Goal: Task Accomplishment & Management: Complete application form

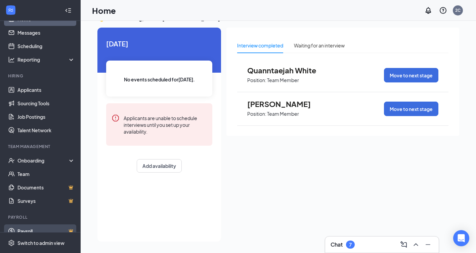
scroll to position [24, 0]
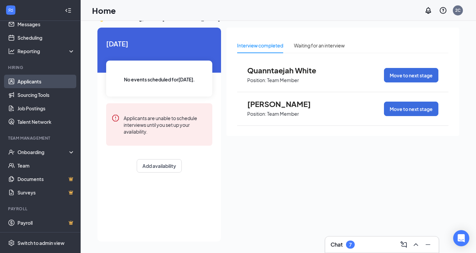
click at [37, 81] on link "Applicants" at bounding box center [45, 81] width 57 height 13
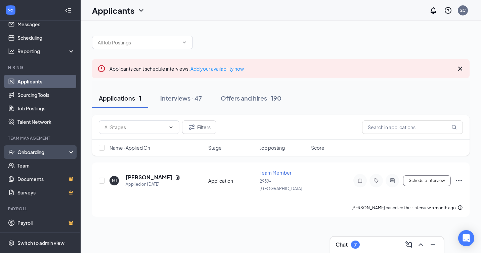
click at [43, 147] on div "Onboarding" at bounding box center [40, 151] width 81 height 13
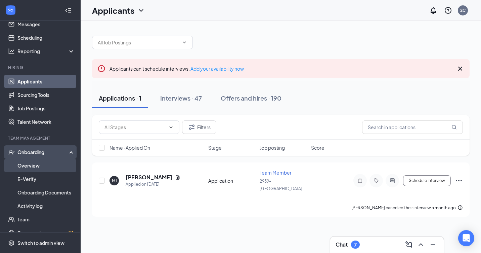
click at [36, 167] on link "Overview" at bounding box center [45, 165] width 57 height 13
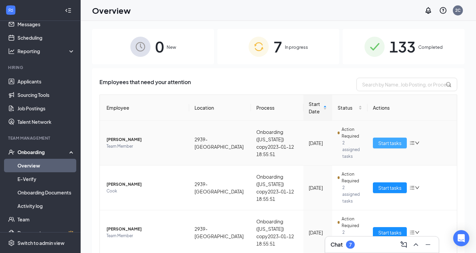
click at [383, 139] on span "Start tasks" at bounding box center [390, 142] width 23 height 7
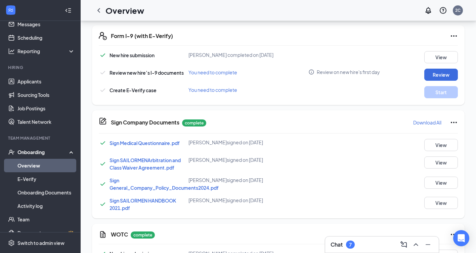
scroll to position [269, 0]
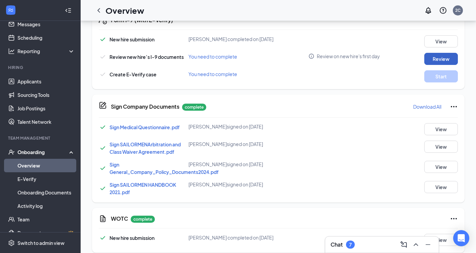
click at [439, 58] on button "Review" at bounding box center [442, 59] width 34 height 12
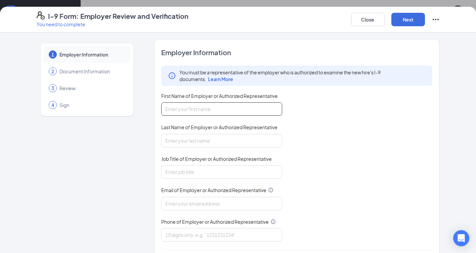
click at [250, 107] on input "First Name of Employer or Authorized Representative" at bounding box center [221, 108] width 121 height 13
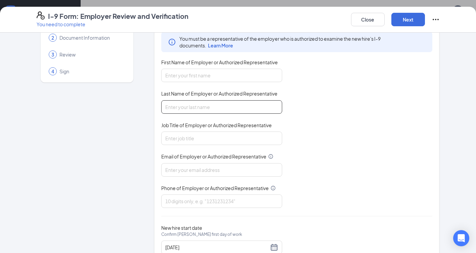
click at [260, 102] on input "Last Name of Employer or Authorized Representative" at bounding box center [221, 106] width 121 height 13
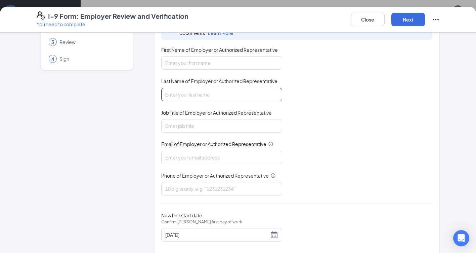
scroll to position [58, 0]
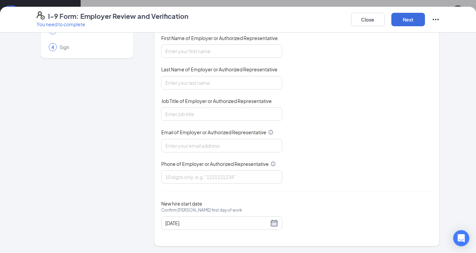
click at [312, 107] on div "You must be a representative of the employer who is authorized to examine the n…" at bounding box center [297, 96] width 272 height 176
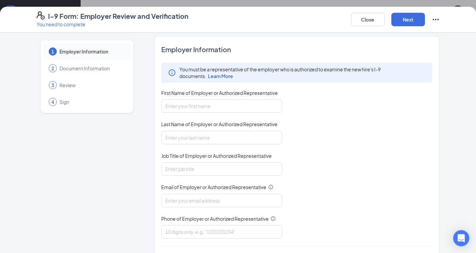
scroll to position [0, 0]
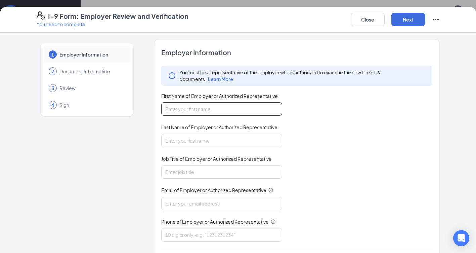
click at [244, 109] on input "First Name of Employer or Authorized Representative" at bounding box center [221, 108] width 121 height 13
click at [327, 101] on div "You must be a representative of the employer who is authorized to examine the n…" at bounding box center [297, 154] width 272 height 176
click at [218, 110] on input "First Name of Employer or Authorized Representative" at bounding box center [221, 108] width 121 height 13
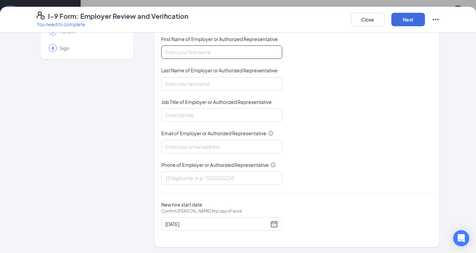
scroll to position [58, 0]
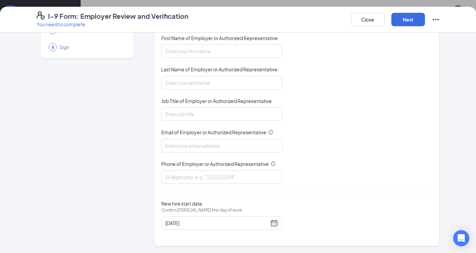
click at [321, 110] on div "You must be a representative of the employer who is authorized to examine the n…" at bounding box center [297, 96] width 272 height 176
click at [221, 37] on span "First Name of Employer or Authorized Representative" at bounding box center [219, 38] width 117 height 7
click at [221, 44] on input "First Name of Employer or Authorized Representative" at bounding box center [221, 50] width 121 height 13
click at [223, 52] on input "First Name of Employer or Authorized Representative" at bounding box center [221, 50] width 121 height 13
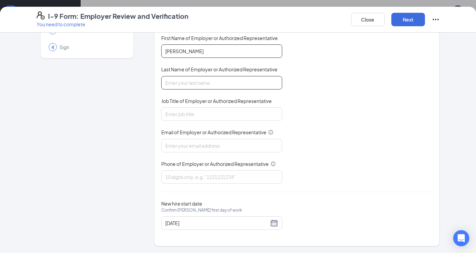
type input "[PERSON_NAME]"
click at [271, 87] on input "Last Name of Employer or Authorized Representative" at bounding box center [221, 82] width 121 height 13
type input "afou"
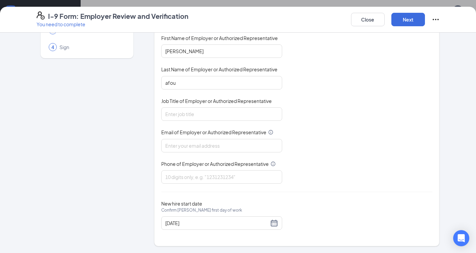
drag, startPoint x: 232, startPoint y: 107, endPoint x: 232, endPoint y: 99, distance: 7.4
click at [233, 105] on div "Job Title of Employer or Authorized Representative" at bounding box center [221, 102] width 121 height 10
click at [226, 108] on div "Job Title of Employer or Authorized Representative" at bounding box center [221, 108] width 121 height 23
click at [225, 112] on input "Job Title of Employer or Authorized Representative" at bounding box center [221, 113] width 121 height 13
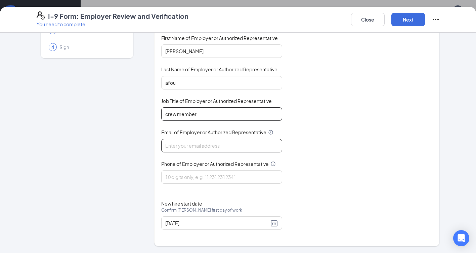
type input "crew member"
drag, startPoint x: 209, startPoint y: 149, endPoint x: 285, endPoint y: 134, distance: 78.0
click at [209, 149] on input "Email of Employer or Authorized Representative" at bounding box center [221, 145] width 121 height 13
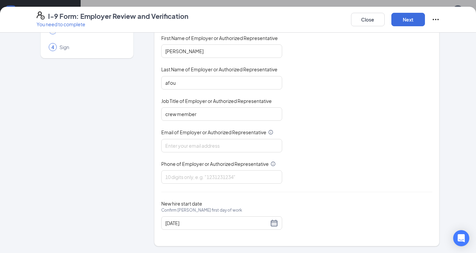
click at [205, 153] on div "You must be a representative of the employer who is authorized to examine the n…" at bounding box center [297, 96] width 272 height 176
drag, startPoint x: 205, startPoint y: 153, endPoint x: 174, endPoint y: 149, distance: 31.6
click at [170, 153] on div "You must be a representative of the employer who is authorized to examine the n…" at bounding box center [297, 96] width 272 height 176
click at [174, 148] on input "Email of Employer or Authorized Representative" at bounding box center [221, 145] width 121 height 13
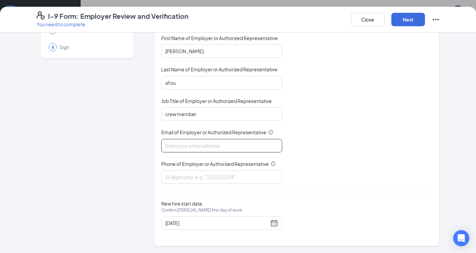
type input "[EMAIL_ADDRESS][DOMAIN_NAME]"
type input "6892524981"
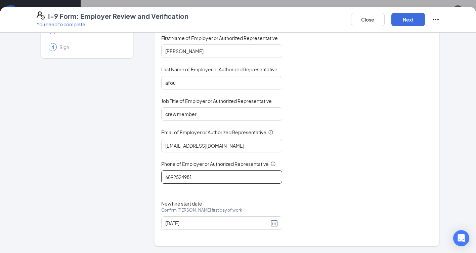
click at [223, 172] on input "6892524981" at bounding box center [221, 176] width 121 height 13
click at [333, 149] on div "You must be a representative of the employer who is authorized to examine the n…" at bounding box center [297, 96] width 272 height 176
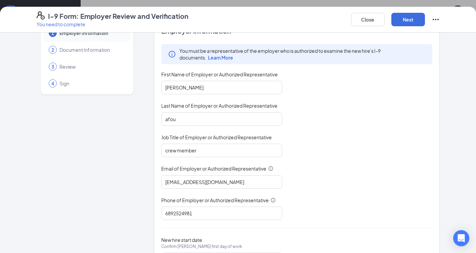
scroll to position [58, 0]
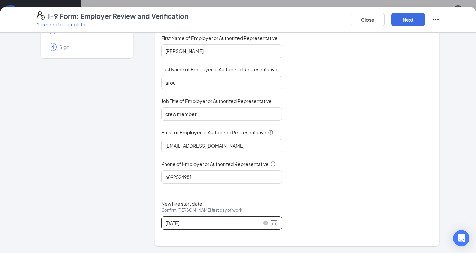
click at [168, 225] on input "[DATE]" at bounding box center [217, 222] width 104 height 7
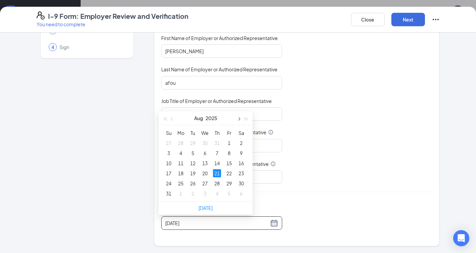
click at [238, 122] on button "button" at bounding box center [238, 117] width 7 height 13
type input "[DATE]"
click at [180, 175] on div "22" at bounding box center [181, 173] width 8 height 8
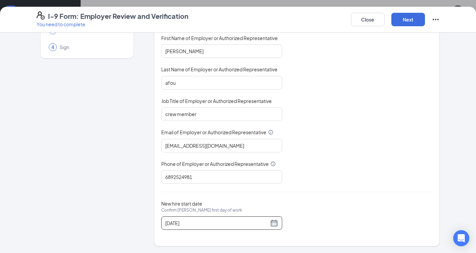
drag, startPoint x: -1, startPoint y: 267, endPoint x: 358, endPoint y: 176, distance: 371.1
click at [358, 176] on div "You must be a representative of the employer who is authorized to examine the n…" at bounding box center [297, 96] width 272 height 176
click at [161, 84] on input "afou" at bounding box center [221, 82] width 121 height 13
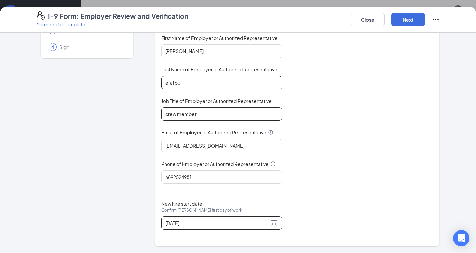
type input "el afou"
click at [185, 112] on input "crew member" at bounding box center [221, 113] width 121 height 13
drag, startPoint x: 185, startPoint y: 112, endPoint x: 130, endPoint y: 119, distance: 55.5
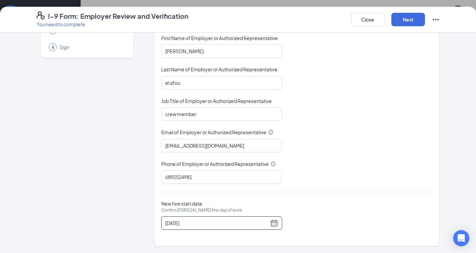
click at [211, 103] on span "Job Title of Employer or Authorized Representative" at bounding box center [216, 100] width 111 height 7
click at [211, 107] on input "crew member" at bounding box center [221, 113] width 121 height 13
click at [211, 117] on input "crew member" at bounding box center [221, 113] width 121 height 13
click at [210, 115] on input "crew member" at bounding box center [221, 113] width 121 height 13
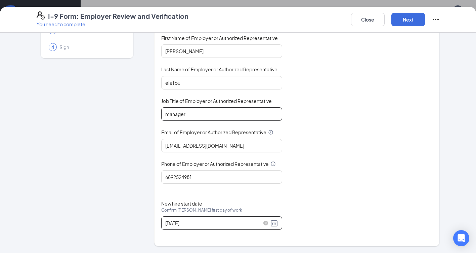
type input "manager"
click at [269, 223] on div "[DATE]" at bounding box center [221, 223] width 113 height 8
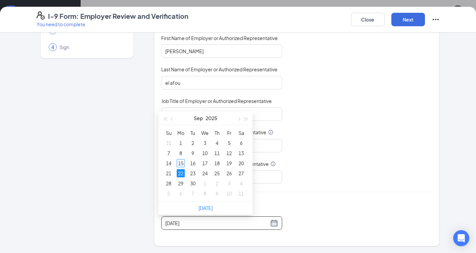
click at [300, 207] on div "New hire start date Confirm [PERSON_NAME] first day of work [DATE]" at bounding box center [297, 214] width 272 height 29
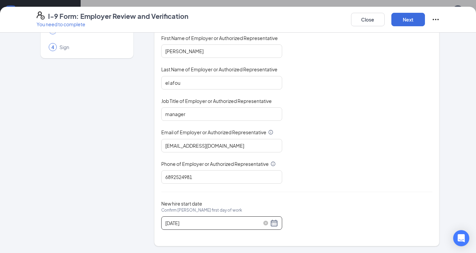
click at [272, 221] on div "[DATE]" at bounding box center [221, 223] width 113 height 8
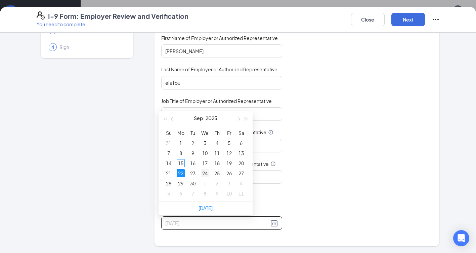
click at [205, 173] on div "24" at bounding box center [205, 173] width 8 height 8
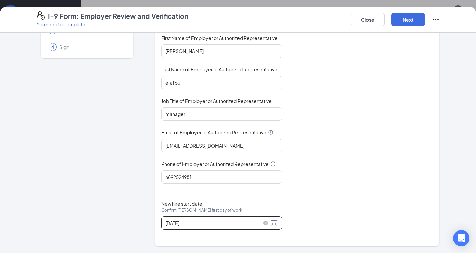
click at [273, 225] on div "[DATE]" at bounding box center [221, 223] width 113 height 8
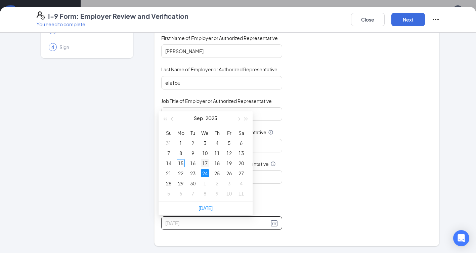
type input "[DATE]"
click at [206, 161] on div "17" at bounding box center [205, 163] width 8 height 8
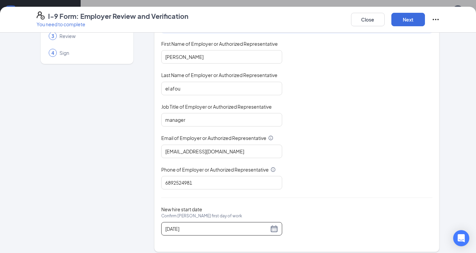
scroll to position [58, 0]
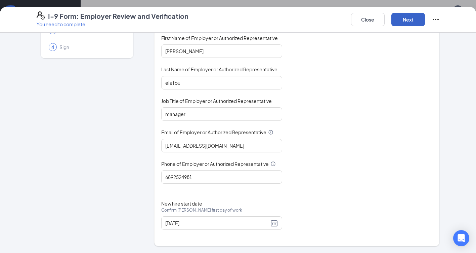
click at [412, 21] on button "Next" at bounding box center [409, 19] width 34 height 13
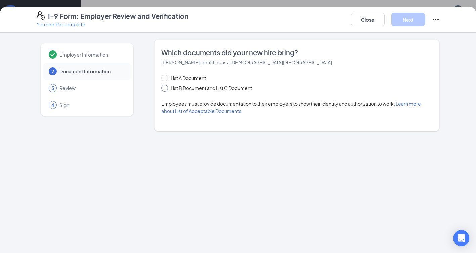
click at [198, 86] on span "List B Document and List C Document" at bounding box center [211, 87] width 87 height 7
click at [166, 86] on input "List B Document and List C Document" at bounding box center [163, 87] width 5 height 5
radio input "true"
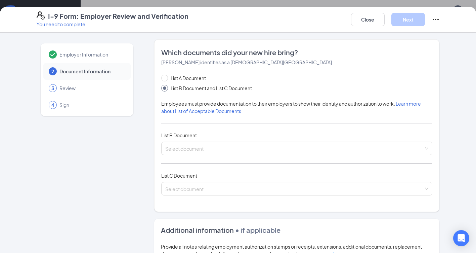
scroll to position [34, 0]
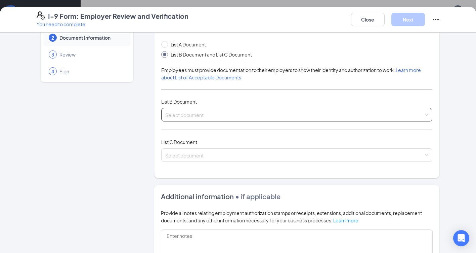
click at [237, 117] on div "Select document" at bounding box center [297, 114] width 272 height 13
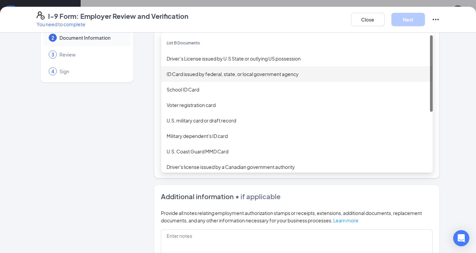
click at [211, 76] on div "ID Card issued by federal, state, or local government agency" at bounding box center [297, 73] width 261 height 7
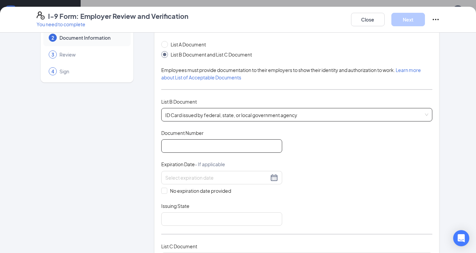
click at [180, 146] on input "Document Number" at bounding box center [221, 145] width 121 height 13
click at [212, 115] on span "ID Card issued by federal, state, or local government agency" at bounding box center [297, 114] width 264 height 13
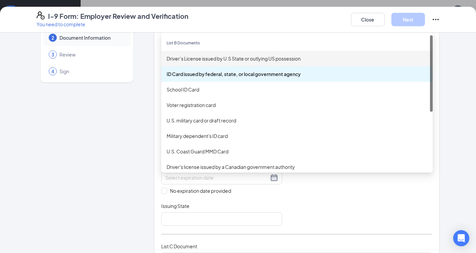
click at [211, 60] on div "Driver’s License issued by U.S State or outlying US possession" at bounding box center [297, 58] width 261 height 7
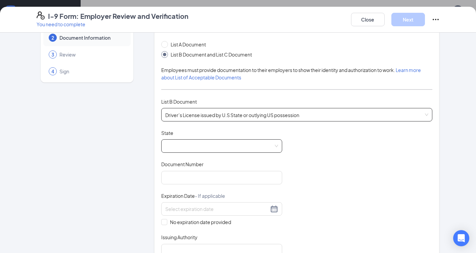
click at [197, 150] on span at bounding box center [221, 146] width 113 height 13
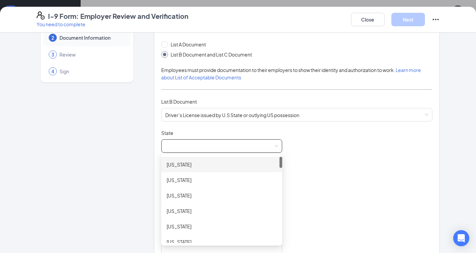
scroll to position [101, 0]
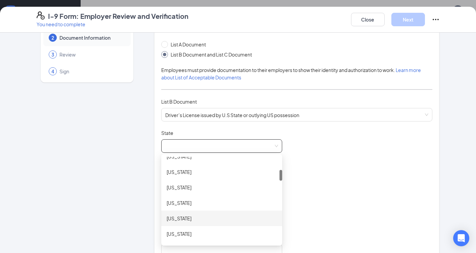
click at [189, 219] on div "[US_STATE]" at bounding box center [222, 217] width 110 height 7
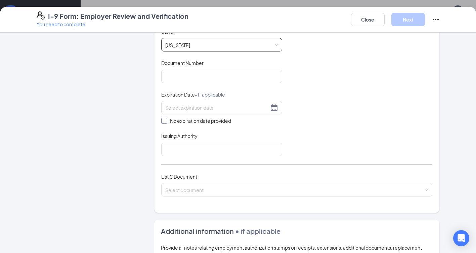
scroll to position [134, 0]
click at [212, 74] on input "Document Number" at bounding box center [221, 76] width 121 height 13
type input "L525-790-07-528-0"
click at [239, 101] on div "Expiration Date - If applicable" at bounding box center [221, 96] width 121 height 10
click at [229, 104] on input at bounding box center [217, 107] width 104 height 7
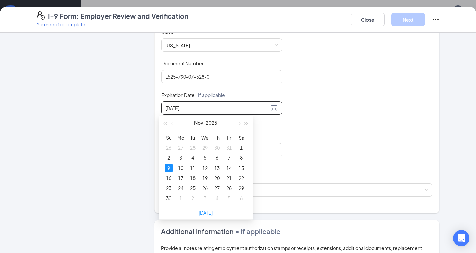
type input "[DATE]"
click at [361, 148] on div "Document Title Driver’s License issued by [DEMOGRAPHIC_DATA] State or outlying …" at bounding box center [297, 93] width 272 height 128
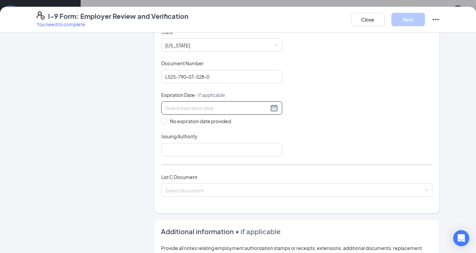
click at [273, 109] on div at bounding box center [221, 108] width 113 height 8
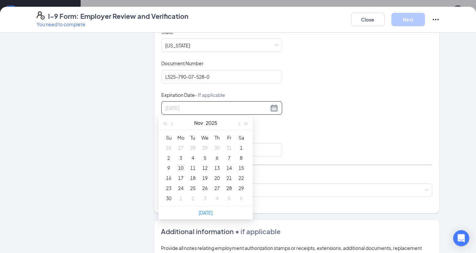
type input "[DATE]"
click at [170, 168] on div "9" at bounding box center [169, 168] width 8 height 8
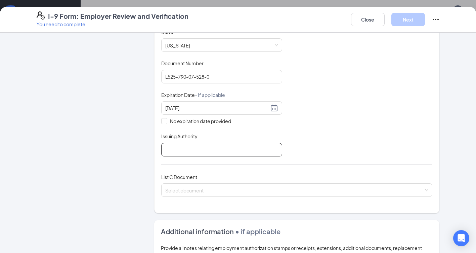
click at [207, 147] on input "Issuing Authority" at bounding box center [221, 149] width 121 height 13
type input "dmv"
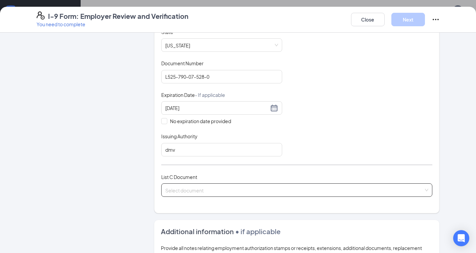
drag, startPoint x: 189, startPoint y: 185, endPoint x: 186, endPoint y: 194, distance: 9.2
click at [189, 187] on input "search" at bounding box center [294, 189] width 259 height 10
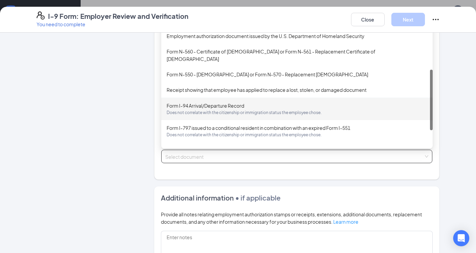
scroll to position [96, 0]
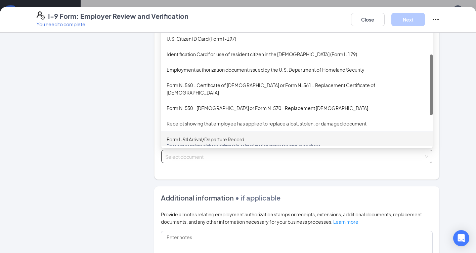
click at [51, 132] on div "Employer Information 2 Document Information 3 Review 4 Sign" at bounding box center [87, 109] width 101 height 477
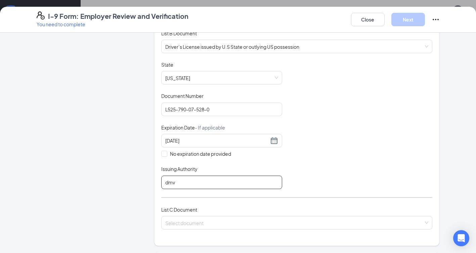
scroll to position [68, 0]
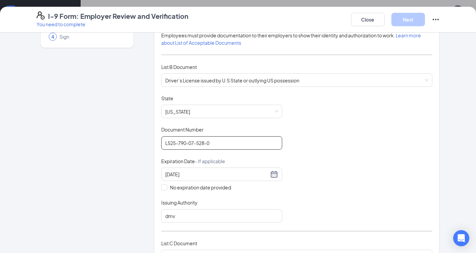
click at [175, 144] on input "L525-790-07-528-0" at bounding box center [221, 142] width 121 height 13
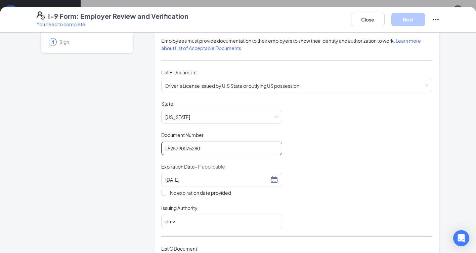
scroll to position [168, 0]
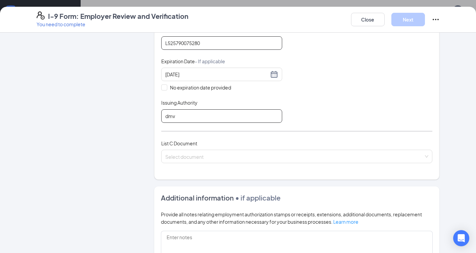
type input "L525790075280"
click at [189, 117] on input "dmv" at bounding box center [221, 115] width 121 height 13
click at [188, 117] on input "dmv" at bounding box center [221, 115] width 121 height 13
drag, startPoint x: 172, startPoint y: 118, endPoint x: 81, endPoint y: 128, distance: 91.7
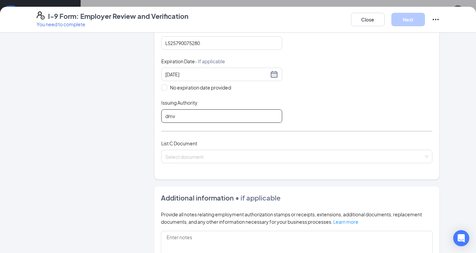
click at [80, 128] on div "Employer Information 2 Document Information 3 Review 4 Sign Which documents did…" at bounding box center [238, 109] width 403 height 477
type input "[US_STATE]"
click at [322, 74] on div "Document Title Driver’s License issued by U.S State or outlying US possession S…" at bounding box center [297, 59] width 272 height 128
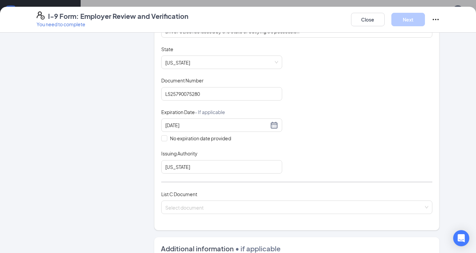
scroll to position [101, 0]
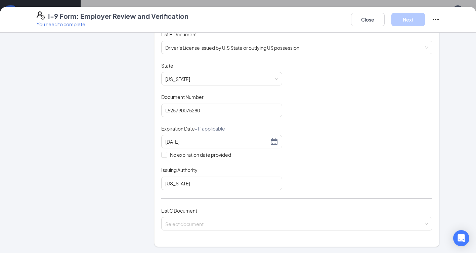
click at [399, 100] on div "Document Title Driver’s License issued by U.S State or outlying US possession S…" at bounding box center [297, 126] width 272 height 128
click at [189, 217] on input "search" at bounding box center [294, 222] width 259 height 10
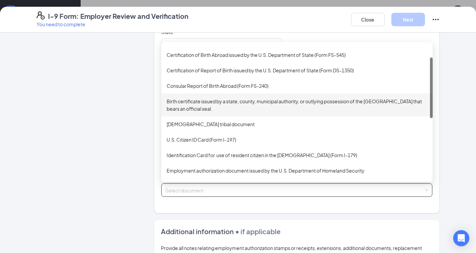
scroll to position [0, 0]
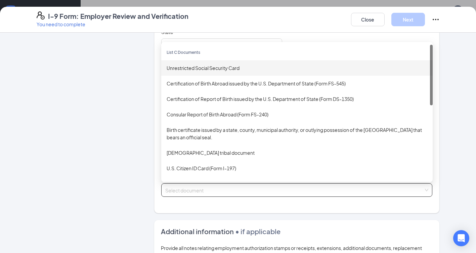
click at [217, 69] on div "Unrestricted Social Security Card" at bounding box center [297, 67] width 261 height 7
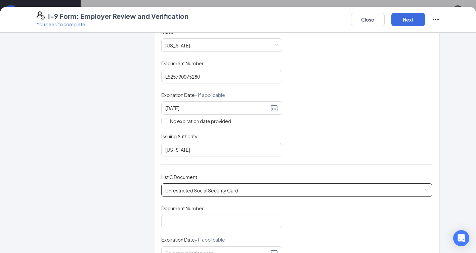
click at [195, 230] on div "Document Title Unrestricted Social Security Card Document Number Expiration Dat…" at bounding box center [297, 253] width 272 height 96
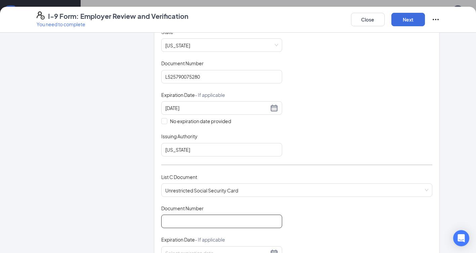
click at [195, 221] on input "Document Number" at bounding box center [221, 220] width 121 height 13
type input "768586208"
click at [418, 89] on div "Document Title Driver’s License issued by U.S State or outlying US possession S…" at bounding box center [297, 93] width 272 height 128
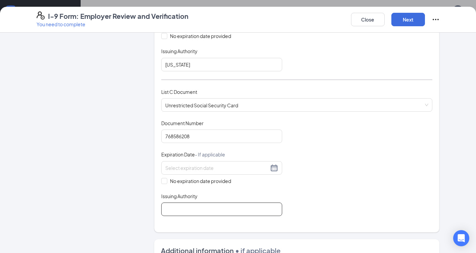
scroll to position [235, 0]
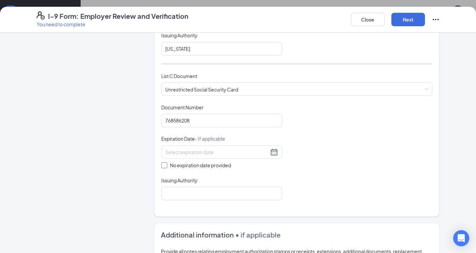
click at [208, 163] on span "No expiration date provided" at bounding box center [200, 164] width 67 height 7
click at [166, 163] on input "No expiration date provided" at bounding box center [163, 164] width 5 height 5
checkbox input "true"
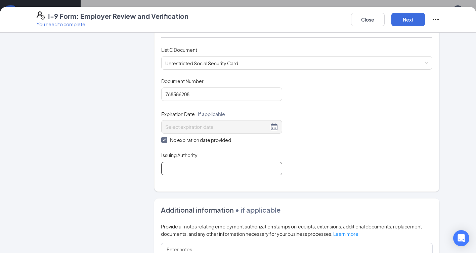
scroll to position [269, 0]
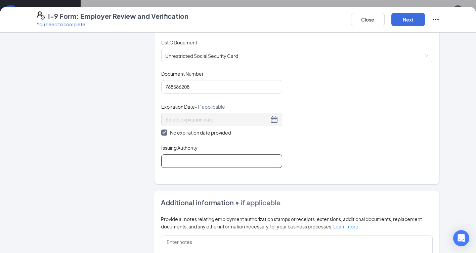
click at [239, 161] on input "Issuing Authority" at bounding box center [221, 160] width 121 height 13
type input "[US_STATE]"
click at [316, 150] on div "Document Title Unrestricted Social Security Card Document Number 768586208 Expi…" at bounding box center [297, 118] width 272 height 97
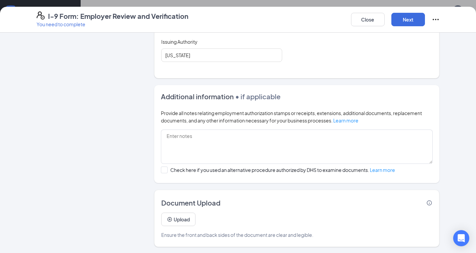
scroll to position [376, 0]
click at [411, 18] on button "Next" at bounding box center [409, 19] width 34 height 13
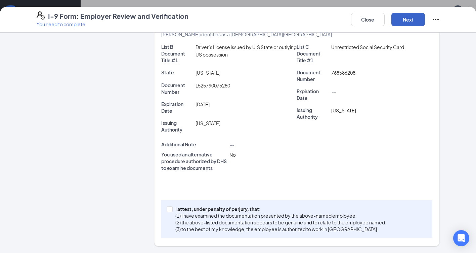
scroll to position [166, 0]
click at [197, 209] on p "I attest, under penalty of perjury, that:" at bounding box center [280, 208] width 210 height 7
click at [171, 209] on input "I attest, under penalty of [PERSON_NAME], that: (1) I have examined the documen…" at bounding box center [169, 208] width 5 height 5
checkbox input "true"
click at [410, 18] on button "Next" at bounding box center [409, 19] width 34 height 13
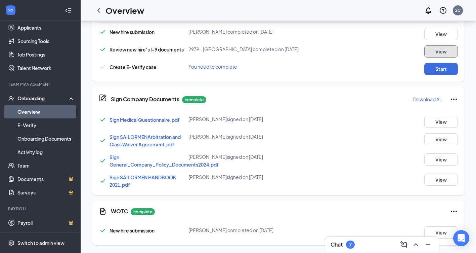
scroll to position [277, 0]
click at [446, 73] on button "Start" at bounding box center [442, 69] width 34 height 12
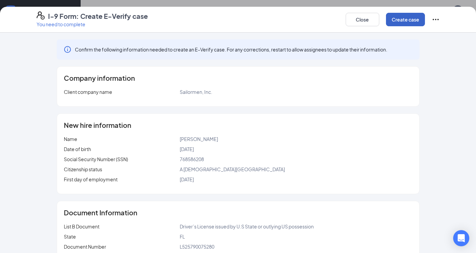
click at [402, 24] on button "Create case" at bounding box center [405, 19] width 39 height 13
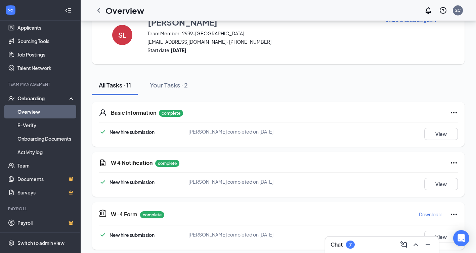
scroll to position [14, 0]
